Goal: Task Accomplishment & Management: Manage account settings

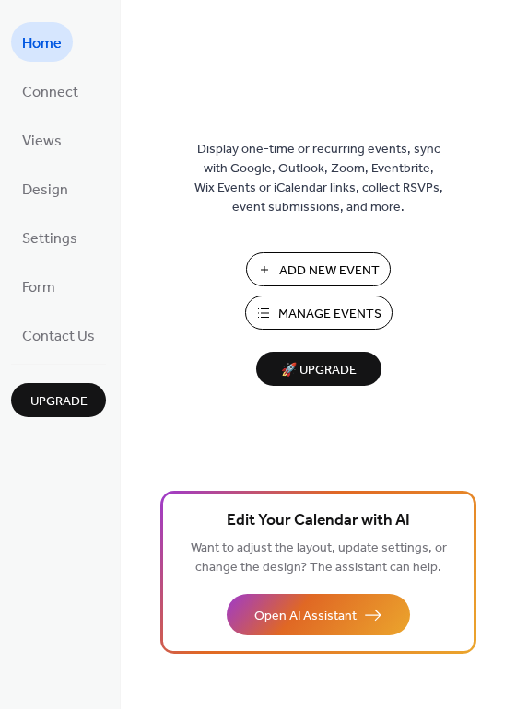
click at [312, 312] on span "Manage Events" at bounding box center [329, 314] width 103 height 19
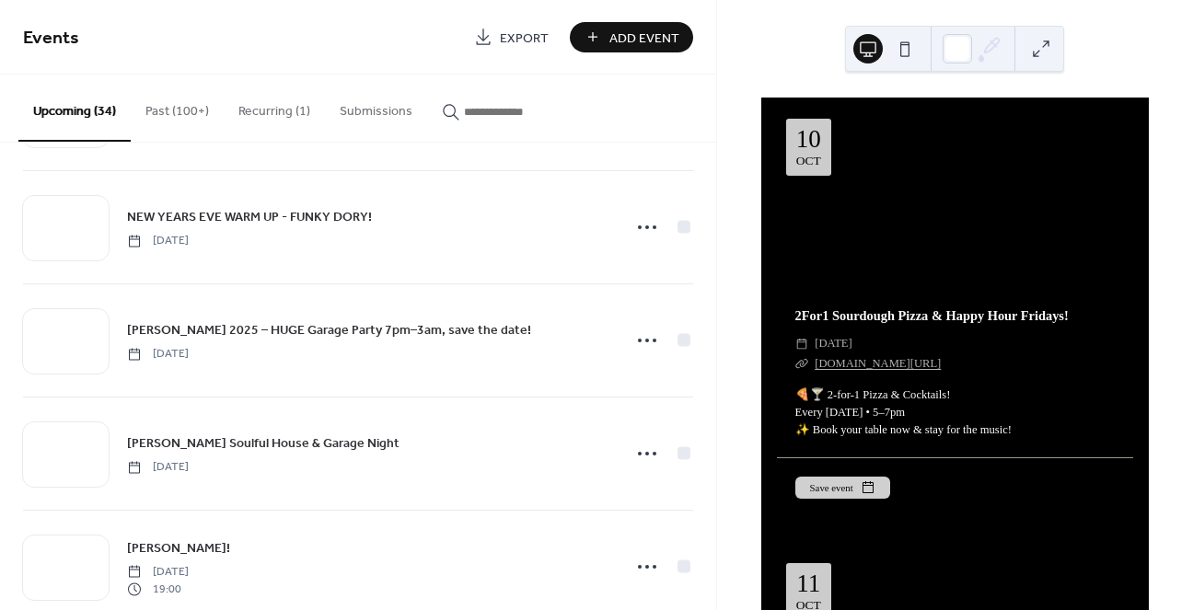
scroll to position [3260, 0]
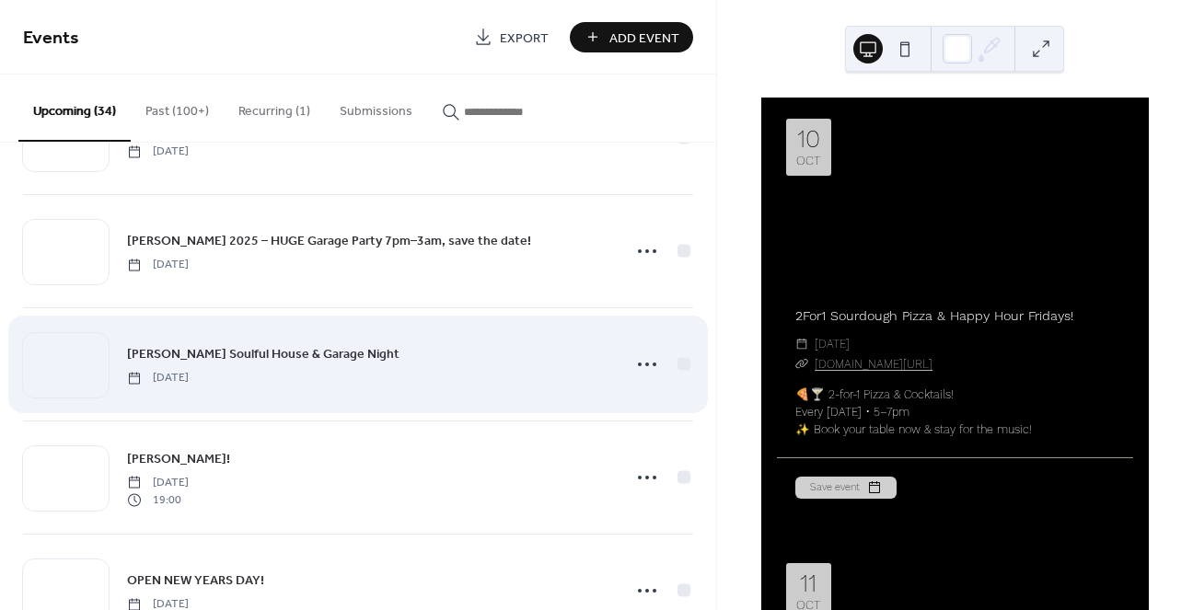
click at [266, 345] on span "NYE Soulful House & Garage Night" at bounding box center [263, 354] width 273 height 19
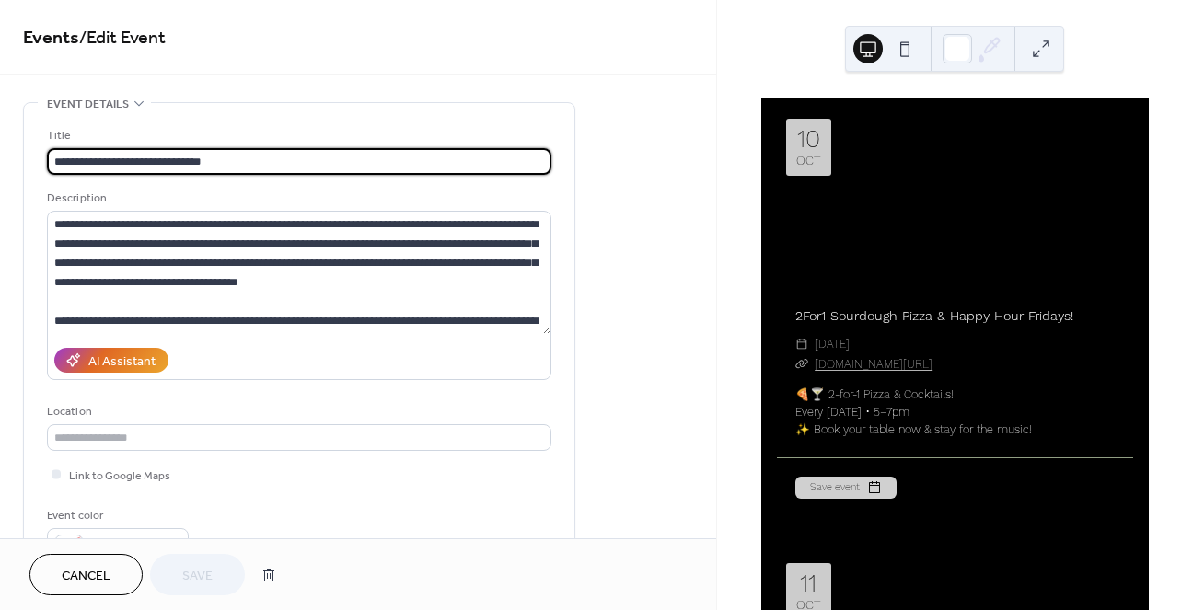
drag, startPoint x: 194, startPoint y: 161, endPoint x: 267, endPoint y: 162, distance: 72.7
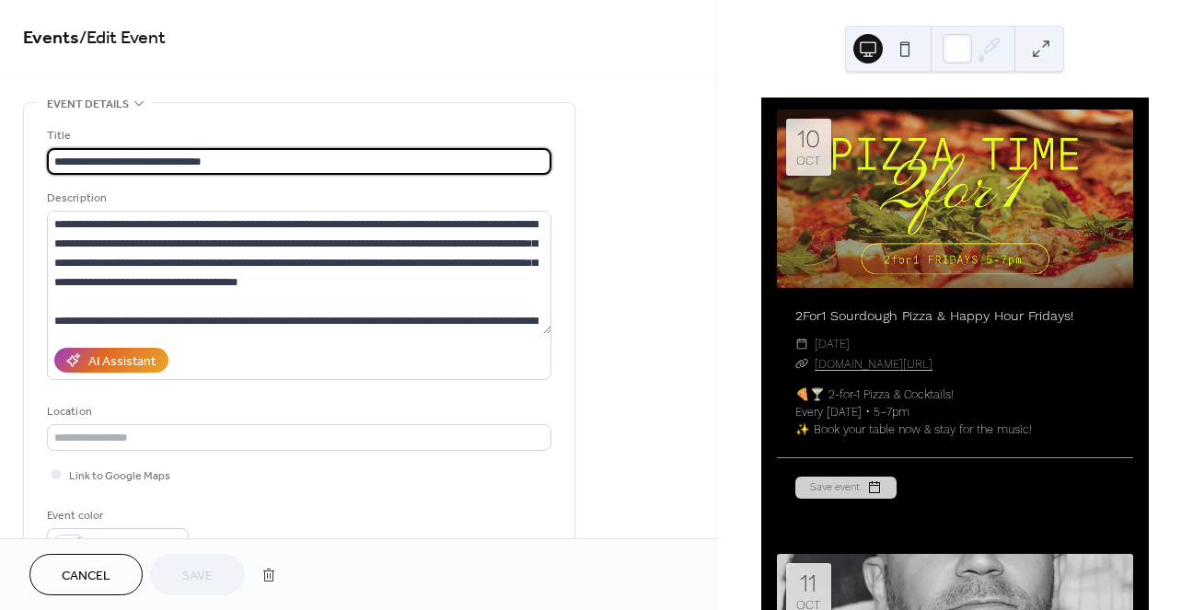
click at [267, 162] on input "**********" at bounding box center [299, 161] width 505 height 27
type input "**********"
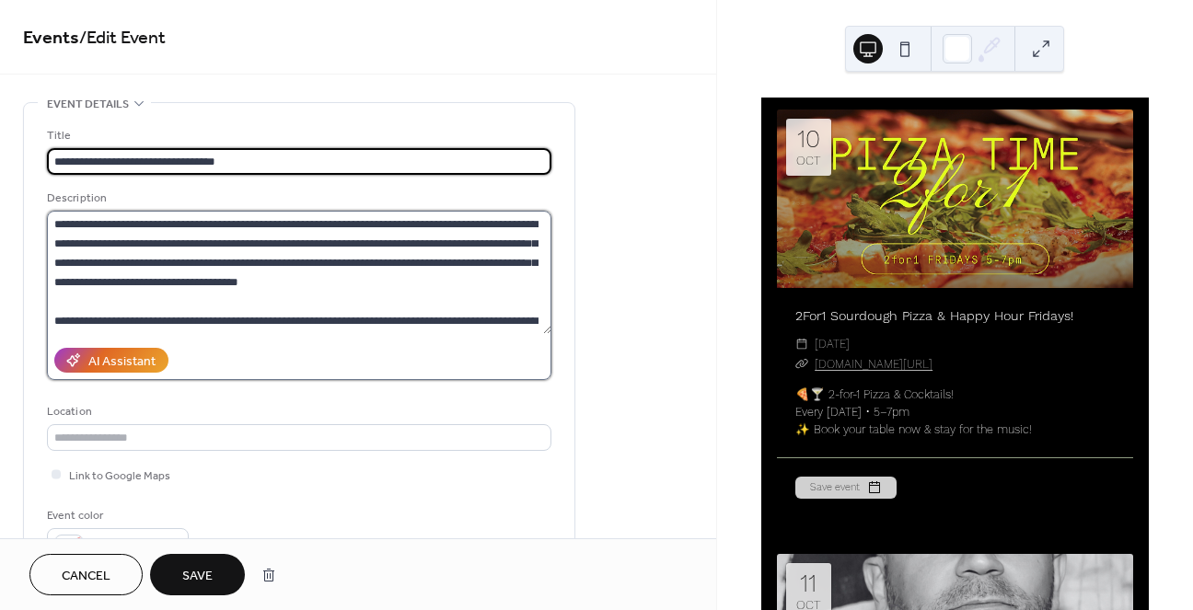
click at [302, 294] on textarea "**********" at bounding box center [299, 272] width 505 height 123
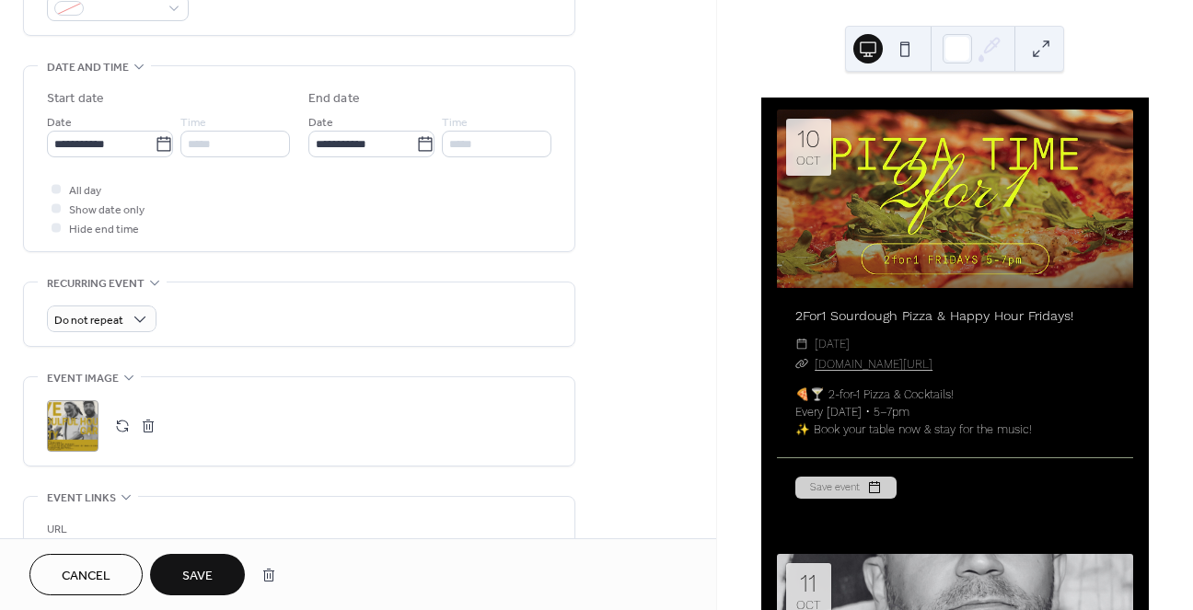
scroll to position [573, 0]
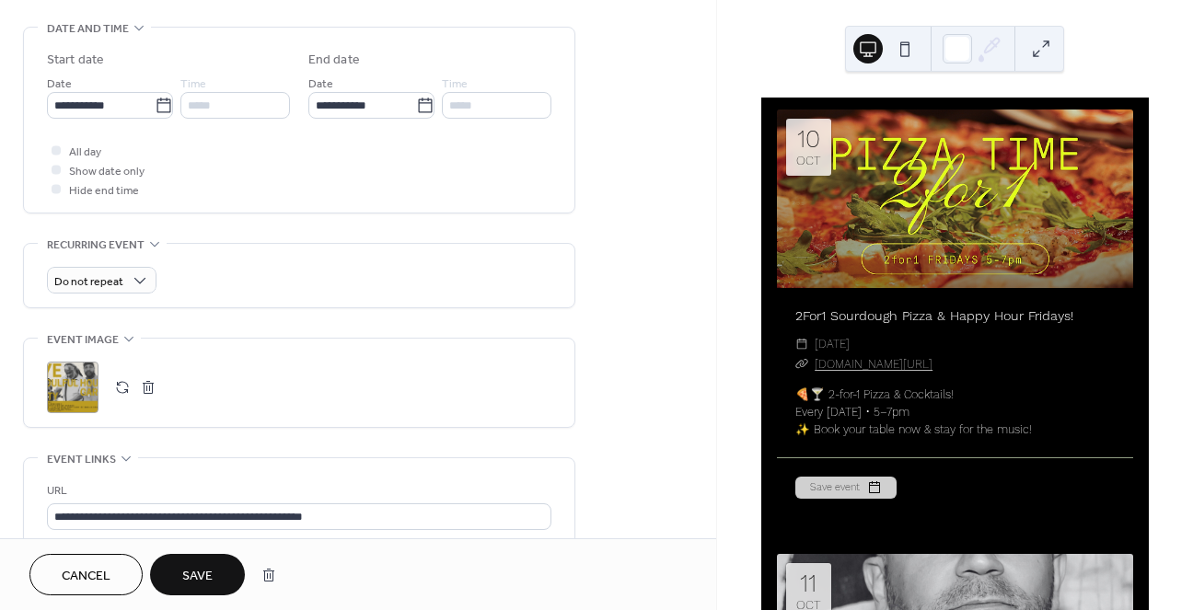
click at [145, 386] on button "button" at bounding box center [148, 388] width 26 height 26
click at [81, 382] on icon at bounding box center [72, 387] width 29 height 29
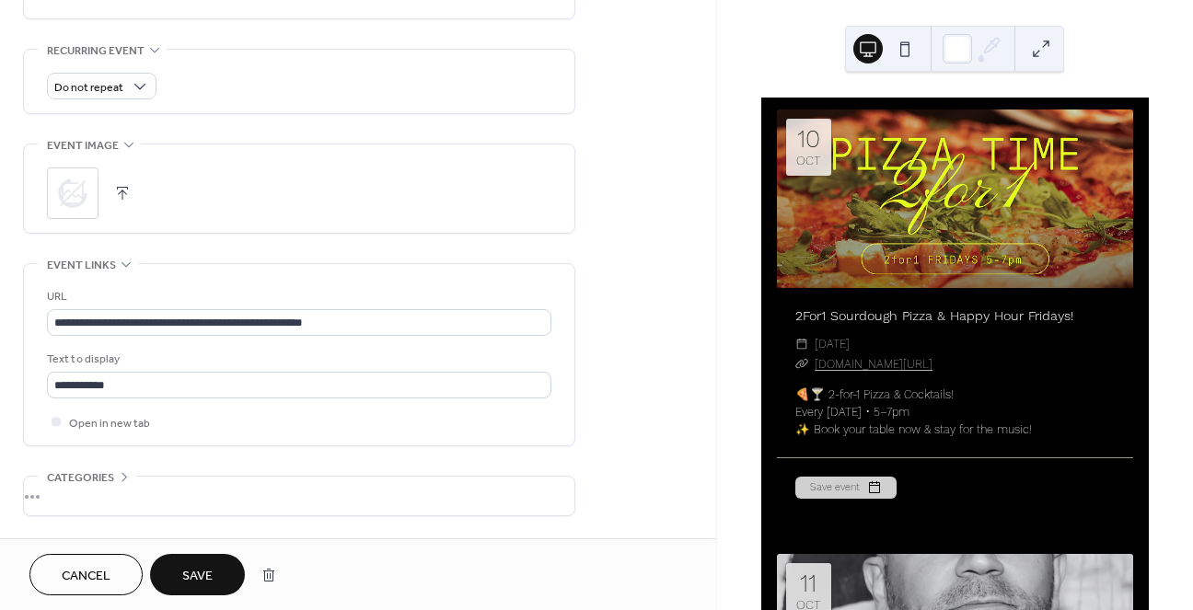
scroll to position [833, 0]
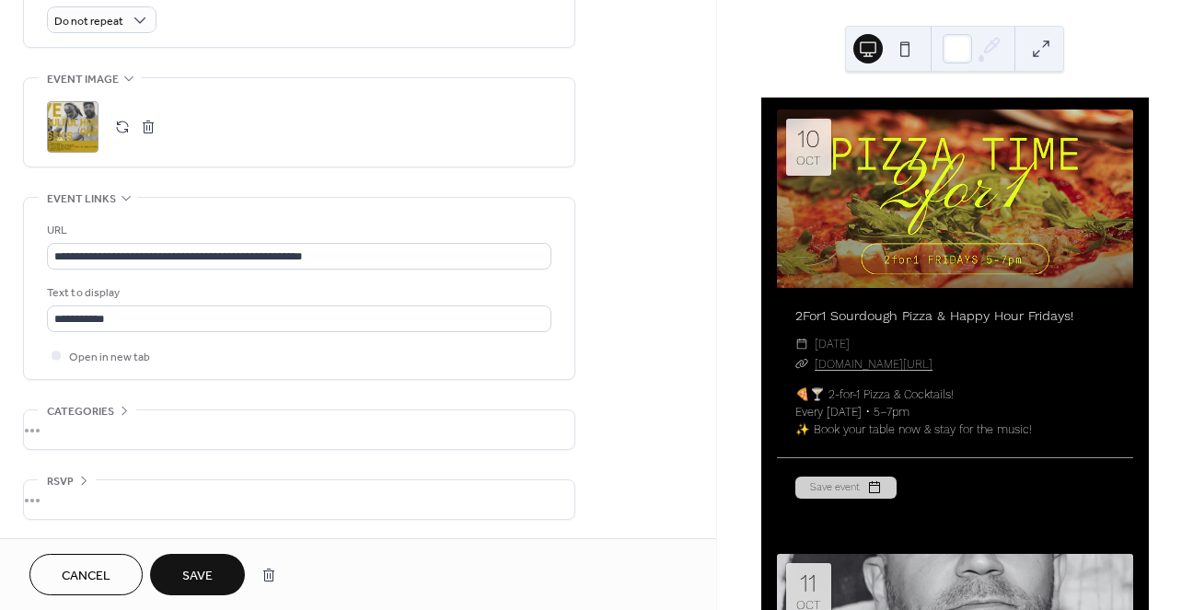
click at [181, 565] on button "Save" at bounding box center [197, 574] width 95 height 41
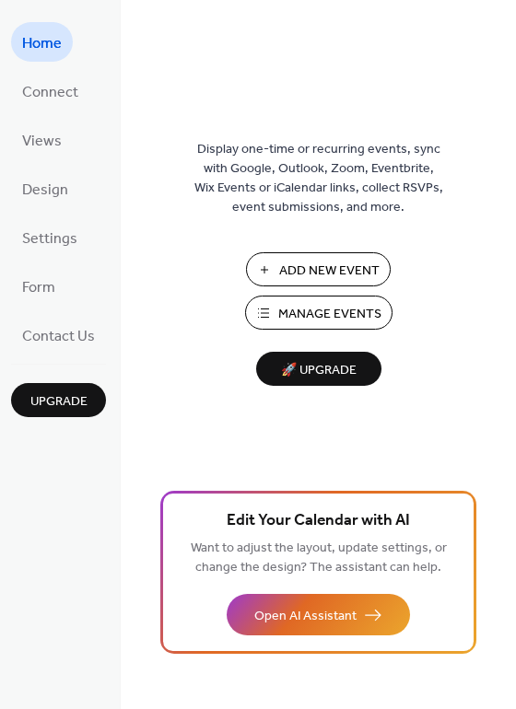
click at [314, 305] on span "Manage Events" at bounding box center [329, 314] width 103 height 19
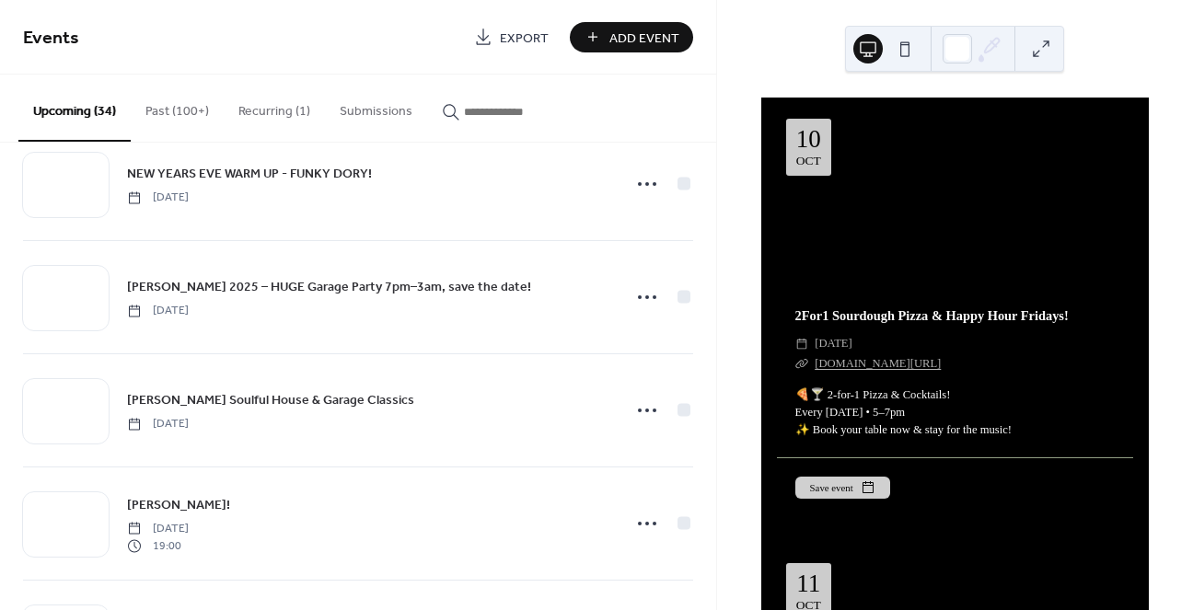
scroll to position [3239, 0]
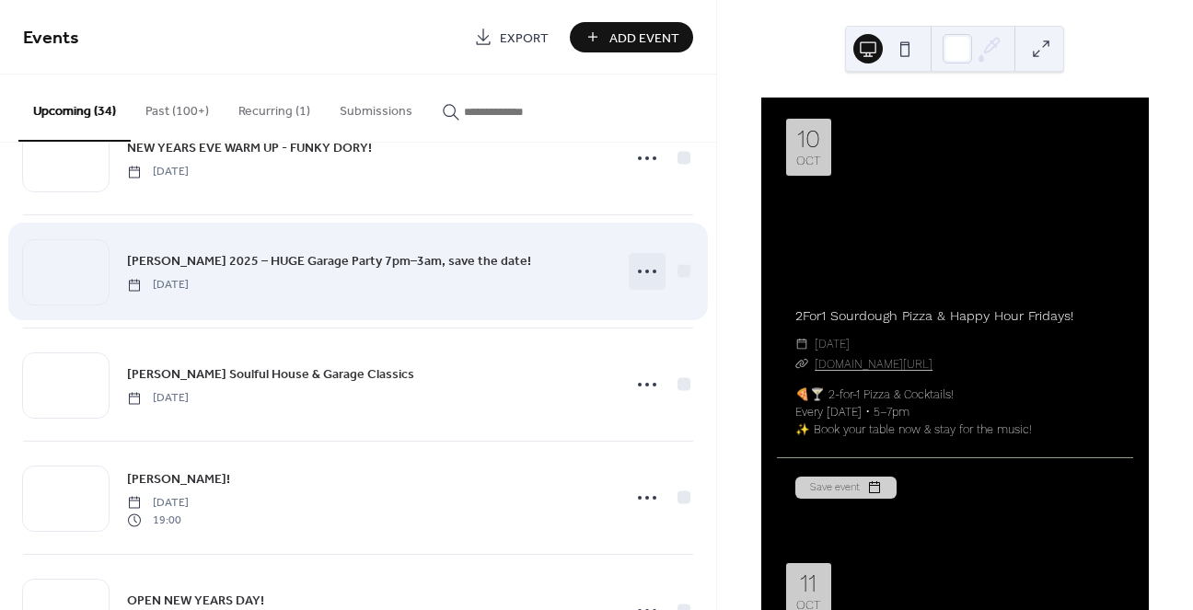
click at [644, 275] on icon at bounding box center [647, 271] width 29 height 29
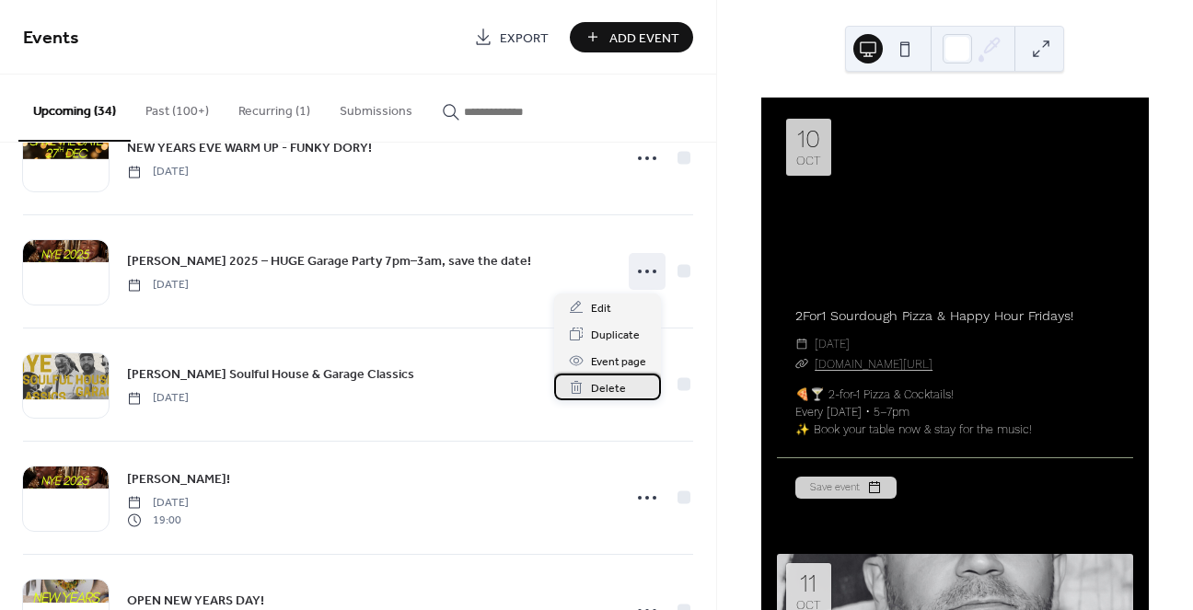
click at [601, 383] on span "Delete" at bounding box center [608, 388] width 35 height 19
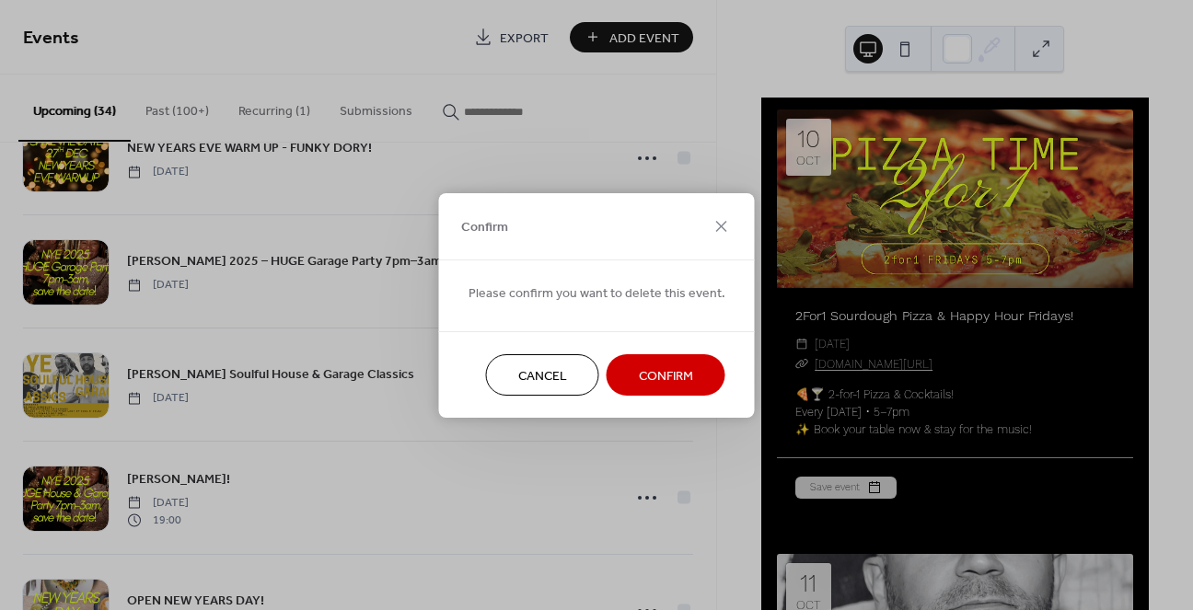
click at [657, 368] on span "Confirm" at bounding box center [666, 375] width 54 height 19
